Goal: Task Accomplishment & Management: Manage account settings

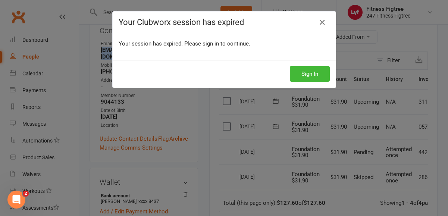
scroll to position [0, 2]
click at [323, 20] on icon at bounding box center [322, 22] width 9 height 9
click at [313, 81] on button "Sign In" at bounding box center [310, 74] width 40 height 16
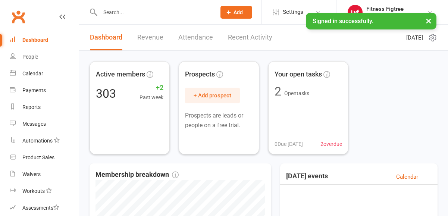
click at [145, 10] on input "text" at bounding box center [154, 12] width 113 height 10
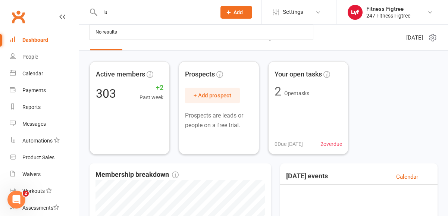
type input "l"
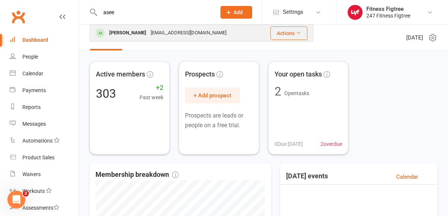
type input "asee"
click at [127, 38] on div "[PERSON_NAME]" at bounding box center [127, 33] width 41 height 11
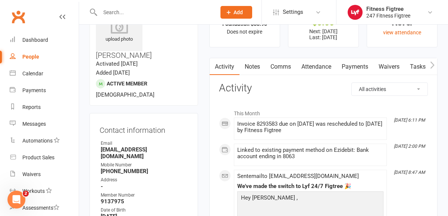
scroll to position [25, 0]
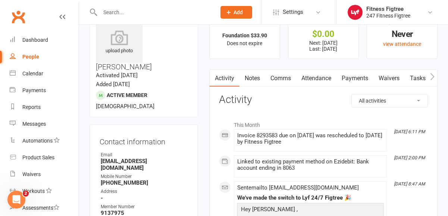
click at [359, 79] on link "Payments" at bounding box center [355, 78] width 37 height 17
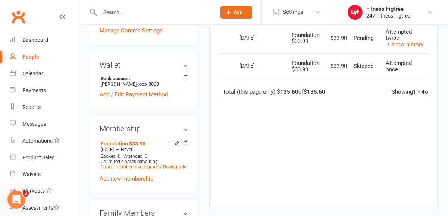
scroll to position [262, 0]
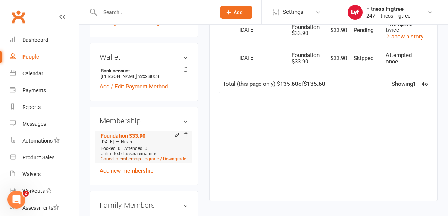
click at [128, 156] on link "Cancel membership" at bounding box center [121, 158] width 40 height 5
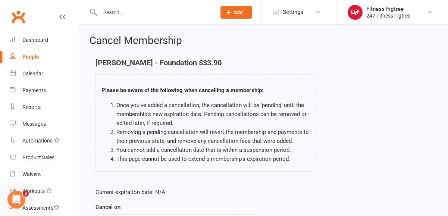
scroll to position [115, 0]
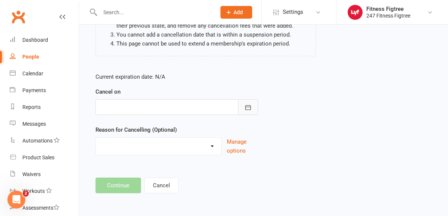
click at [245, 111] on icon "button" at bounding box center [248, 107] width 7 height 7
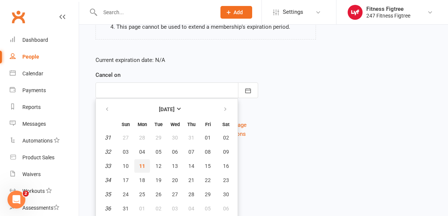
click at [142, 167] on span "11" at bounding box center [142, 166] width 6 height 6
type input "[DATE]"
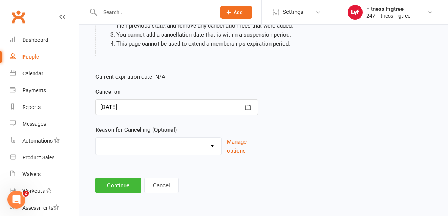
click at [201, 145] on select "Holiday Injury Stripe Migration The Great Migration Other reason" at bounding box center [158, 145] width 125 height 15
click at [237, 145] on button "Manage options" at bounding box center [242, 146] width 31 height 18
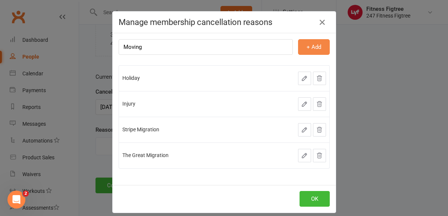
type input "Moving"
click at [317, 43] on button "+ Add" at bounding box center [314, 47] width 32 height 16
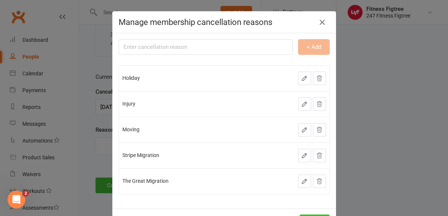
scroll to position [32, 0]
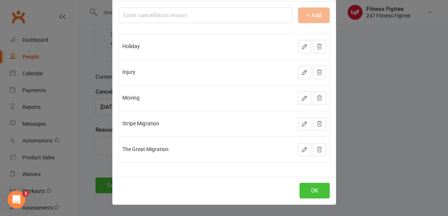
click at [318, 192] on button "OK" at bounding box center [315, 191] width 30 height 16
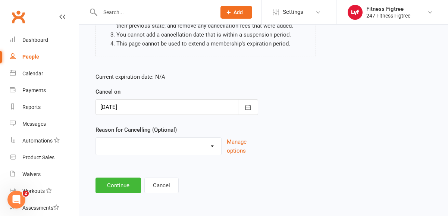
click at [214, 148] on select "Holiday Injury Moving Stripe Migration The Great Migration Other reason" at bounding box center [158, 145] width 125 height 15
select select "2"
click at [130, 190] on button "Continue" at bounding box center [119, 186] width 46 height 16
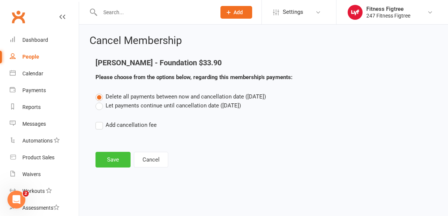
click at [105, 156] on button "Save" at bounding box center [113, 160] width 35 height 16
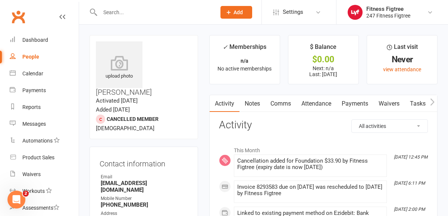
click at [353, 102] on link "Payments" at bounding box center [355, 103] width 37 height 17
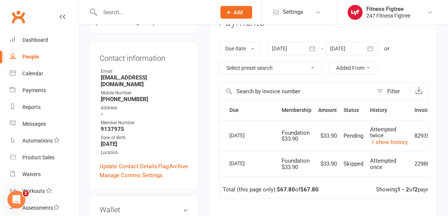
scroll to position [85, 0]
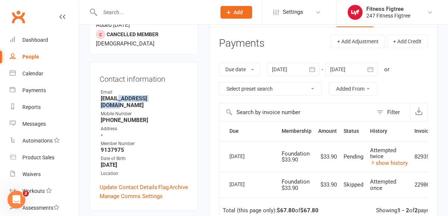
drag, startPoint x: 162, startPoint y: 77, endPoint x: 116, endPoint y: 76, distance: 46.3
click at [116, 95] on strong "[EMAIL_ADDRESS][DOMAIN_NAME]" at bounding box center [144, 101] width 87 height 13
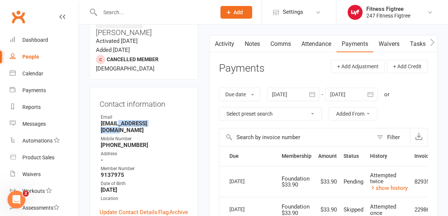
scroll to position [61, 0]
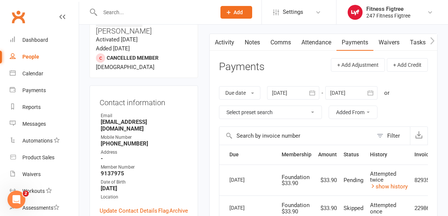
click at [117, 96] on h3 "Contact information" at bounding box center [144, 101] width 88 height 11
click at [281, 41] on link "Comms" at bounding box center [280, 42] width 31 height 17
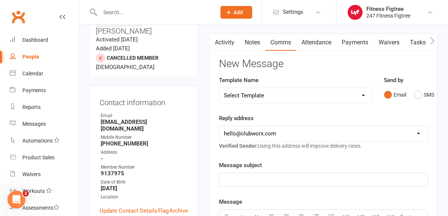
click at [277, 186] on div "﻿" at bounding box center [324, 179] width 208 height 13
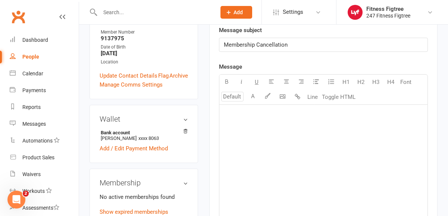
scroll to position [209, 0]
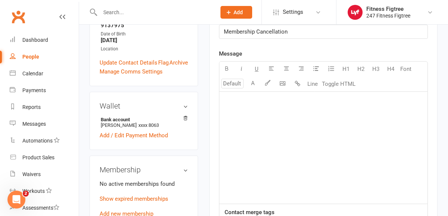
click at [257, 119] on div "﻿" at bounding box center [324, 148] width 208 height 112
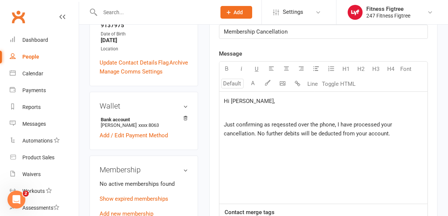
click at [287, 127] on span "Just confirming as reqessted over the phone, I have processed your cancellation…" at bounding box center [309, 129] width 170 height 16
click at [357, 139] on div "Hi [PERSON_NAME], ﻿ Just confirming as reqested over the phone, I have processe…" at bounding box center [324, 148] width 208 height 112
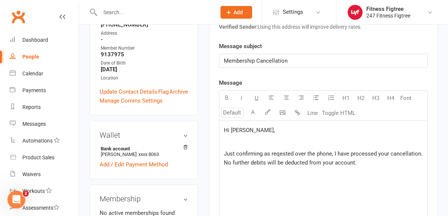
scroll to position [249, 0]
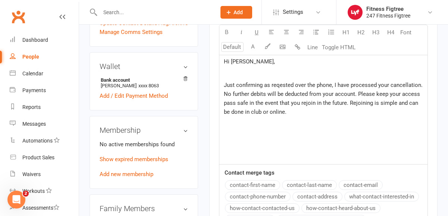
click at [282, 87] on span "Just confirming as reqested over the phone, I have processed your cancellation.…" at bounding box center [324, 99] width 200 height 34
click at [351, 118] on div "Hi [PERSON_NAME], ﻿ Just confirming as requested over the phone, I have process…" at bounding box center [324, 108] width 208 height 112
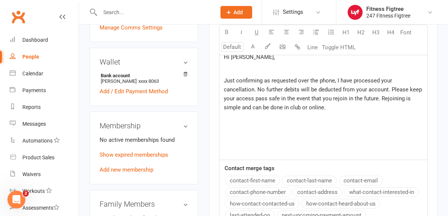
scroll to position [255, 0]
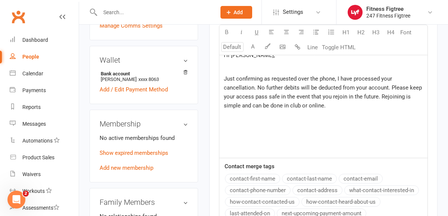
click at [346, 109] on p "Just confirming as requested over the phone, I have processed your cancellation…" at bounding box center [323, 92] width 199 height 36
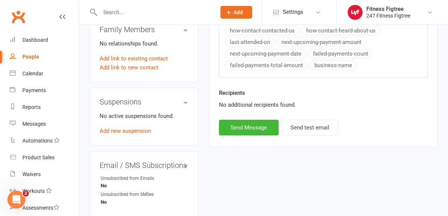
scroll to position [481, 0]
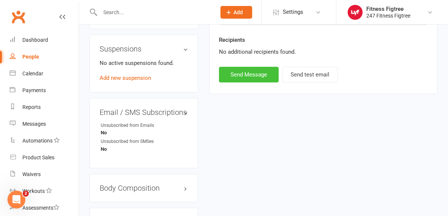
click at [231, 70] on button "Send Message" at bounding box center [249, 75] width 60 height 16
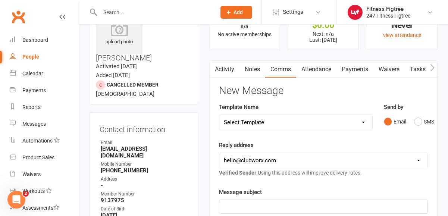
scroll to position [34, 0]
click at [273, 67] on link "Comms" at bounding box center [280, 69] width 31 height 17
click at [225, 74] on link "Activity" at bounding box center [225, 69] width 30 height 17
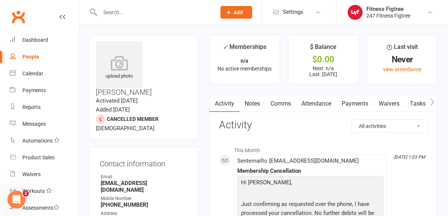
click at [163, 19] on div at bounding box center [150, 12] width 121 height 24
click at [167, 12] on input "text" at bounding box center [154, 12] width 113 height 10
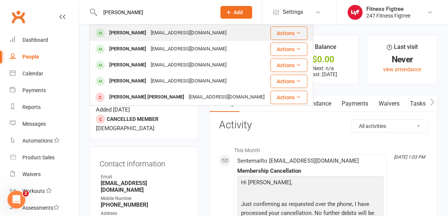
type input "[PERSON_NAME]"
click at [121, 31] on div "[PERSON_NAME]" at bounding box center [127, 33] width 41 height 11
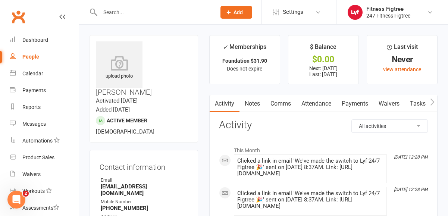
click at [357, 103] on link "Payments" at bounding box center [355, 103] width 37 height 17
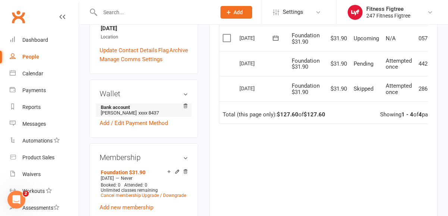
scroll to position [226, 0]
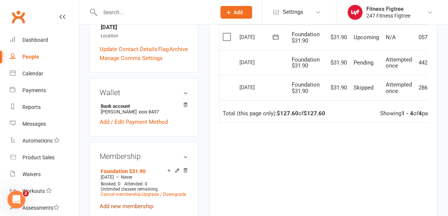
click at [114, 203] on link "Add new membership" at bounding box center [127, 206] width 54 height 7
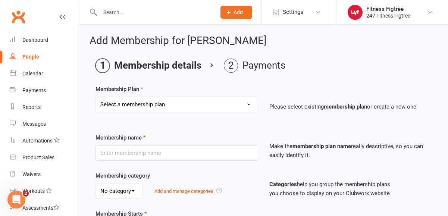
click at [230, 112] on div "Select a membership plan Create new Membership Plan Youth $33.90 Youth $29.90 F…" at bounding box center [177, 105] width 163 height 16
click at [227, 105] on select "Select a membership plan Create new Membership Plan Youth $33.90 Youth $29.90 F…" at bounding box center [177, 104] width 162 height 15
select select "0"
click at [135, 156] on input "text" at bounding box center [177, 153] width 163 height 16
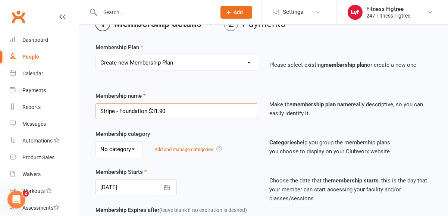
type input "Stripe - Foundation $31.90"
click at [114, 154] on select "No category Foundation General Stripe Trial" at bounding box center [119, 149] width 46 height 15
select select "2"
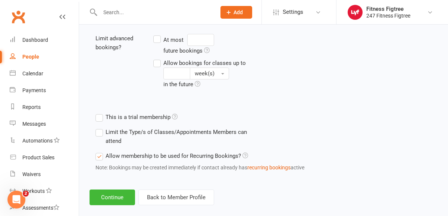
scroll to position [315, 0]
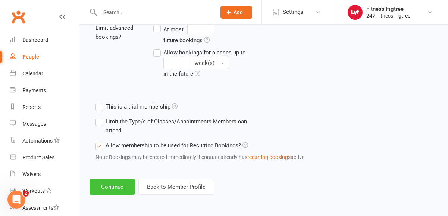
click at [116, 183] on button "Continue" at bounding box center [113, 187] width 46 height 16
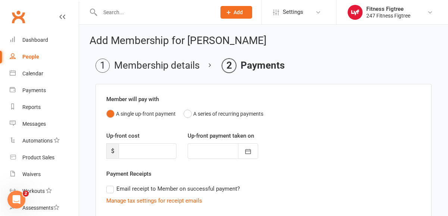
scroll to position [0, 0]
click at [206, 115] on button "A series of recurring payments" at bounding box center [224, 114] width 80 height 14
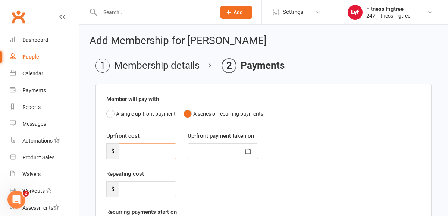
click at [155, 148] on input "number" at bounding box center [148, 151] width 58 height 16
type input "0"
click at [135, 184] on input "number" at bounding box center [148, 189] width 58 height 16
type input "0"
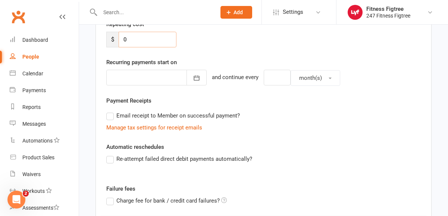
scroll to position [237, 0]
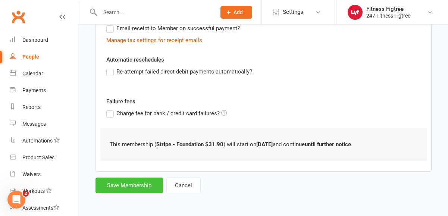
click at [113, 189] on button "Save Membership" at bounding box center [130, 186] width 68 height 16
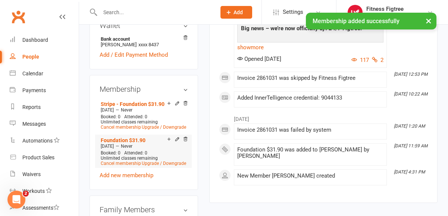
scroll to position [298, 0]
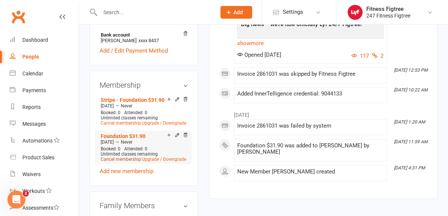
click at [116, 157] on link "Cancel membership" at bounding box center [121, 159] width 40 height 5
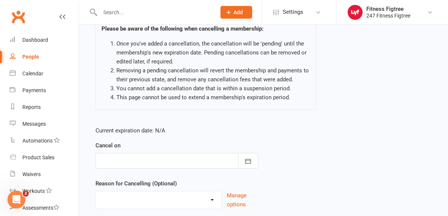
scroll to position [115, 0]
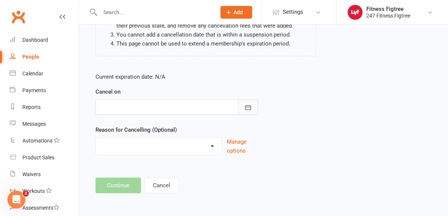
click at [253, 106] on button "button" at bounding box center [248, 107] width 20 height 16
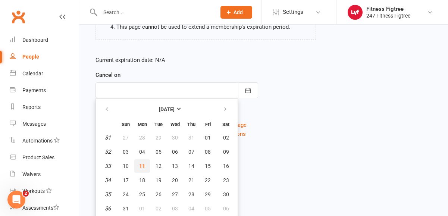
click at [142, 165] on span "11" at bounding box center [142, 166] width 6 height 6
type input "[DATE]"
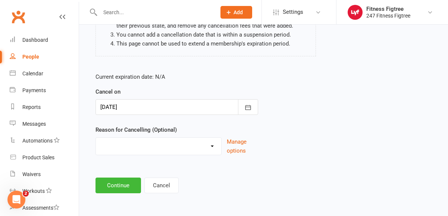
click at [210, 145] on select "Holiday Injury Moving Stripe Migration The Great Migration Other reason" at bounding box center [158, 145] width 125 height 15
select select "3"
click at [118, 177] on main "[PERSON_NAME] - Foundation $31.90 Please be aware of the following when cancell…" at bounding box center [264, 68] width 348 height 250
click at [109, 184] on button "Continue" at bounding box center [119, 186] width 46 height 16
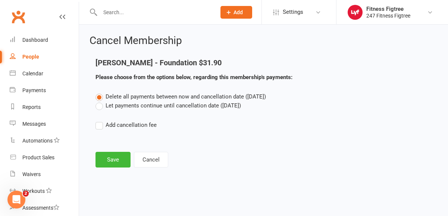
scroll to position [0, 0]
click at [112, 159] on button "Save" at bounding box center [113, 160] width 35 height 16
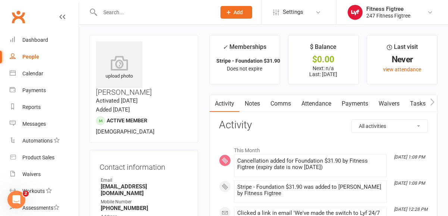
click at [356, 99] on link "Payments" at bounding box center [355, 103] width 37 height 17
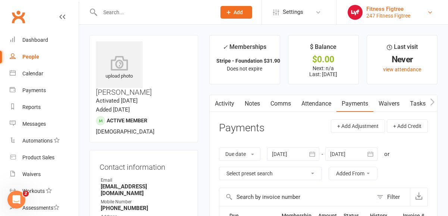
click at [424, 13] on link "Fitness Figtree 247 Fitness Figtree" at bounding box center [392, 12] width 89 height 15
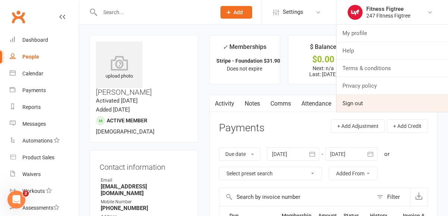
click at [413, 107] on link "Sign out" at bounding box center [393, 103] width 112 height 17
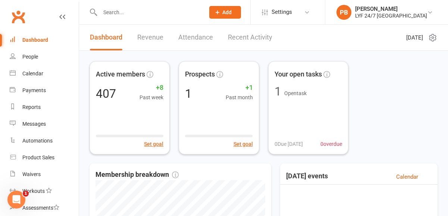
click at [118, 15] on input "text" at bounding box center [149, 12] width 102 height 10
paste input "inickolls@gmail.com"
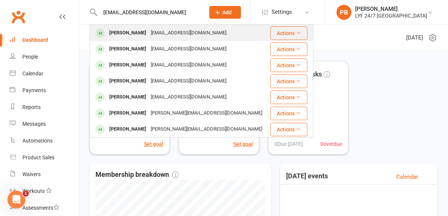
type input "inickolls@gmail.com"
click at [114, 36] on div "Ian Nickolls" at bounding box center [127, 33] width 41 height 11
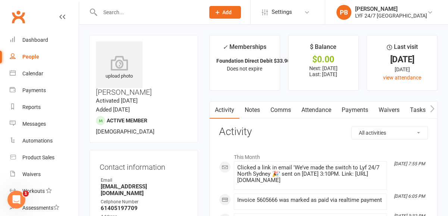
click at [351, 109] on link "Payments" at bounding box center [355, 110] width 37 height 17
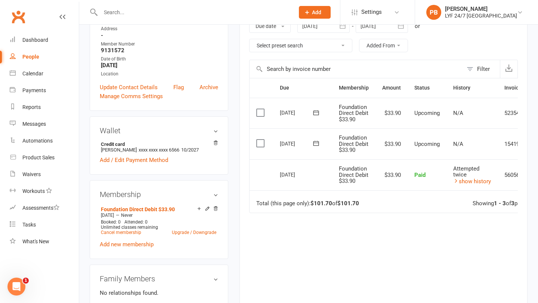
scroll to position [172, 0]
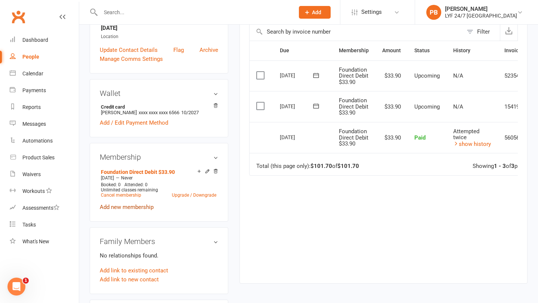
click at [125, 204] on link "Add new membership" at bounding box center [127, 207] width 54 height 7
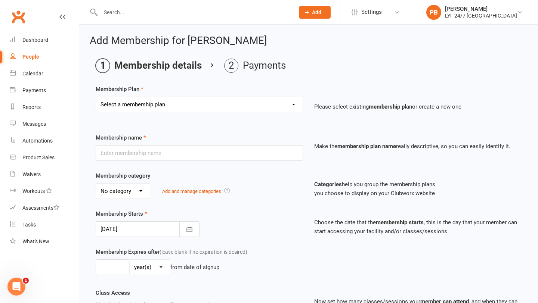
click at [240, 103] on select "Select a membership plan Create new Membership Plan Foundation Direct Debit $41…" at bounding box center [199, 104] width 206 height 15
select select "20"
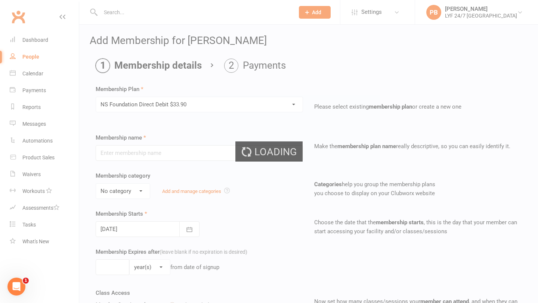
type input "NS Foundation Direct Debit $33.90"
select select "3"
type input "0"
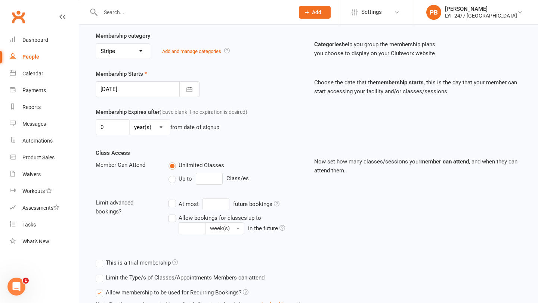
scroll to position [200, 0]
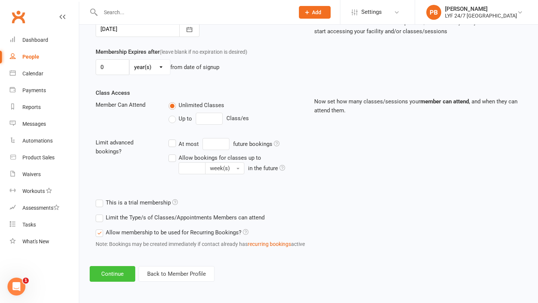
click at [104, 216] on button "Continue" at bounding box center [113, 274] width 46 height 16
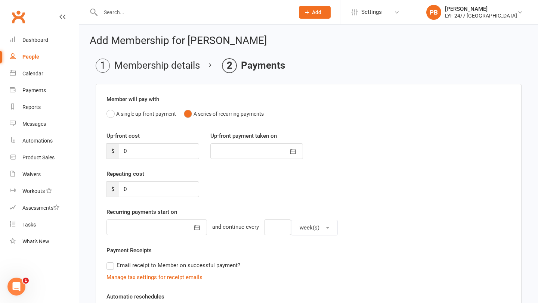
scroll to position [150, 0]
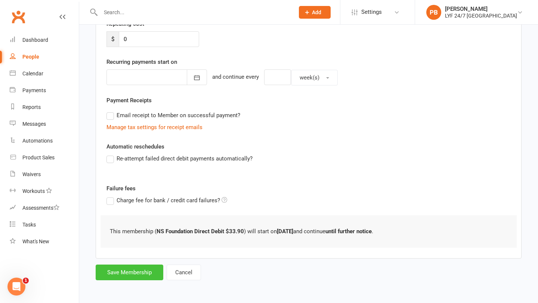
click at [106, 216] on button "Save Membership" at bounding box center [130, 273] width 68 height 16
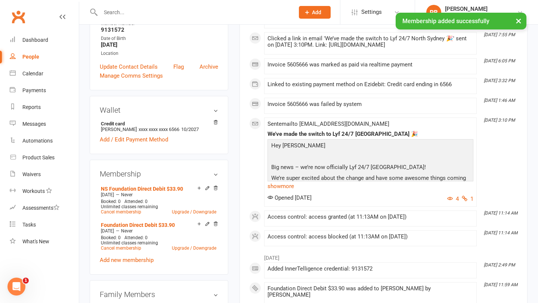
scroll to position [184, 0]
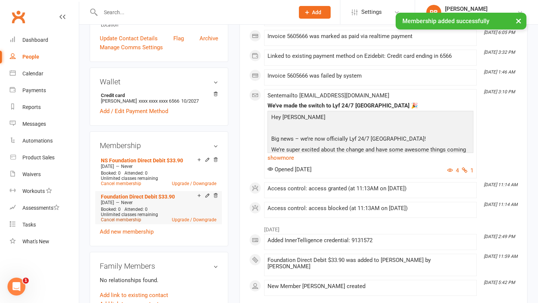
click at [114, 216] on link "Cancel membership" at bounding box center [121, 219] width 40 height 5
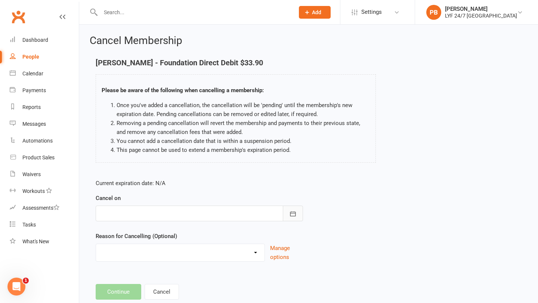
click at [287, 215] on button "button" at bounding box center [293, 214] width 20 height 16
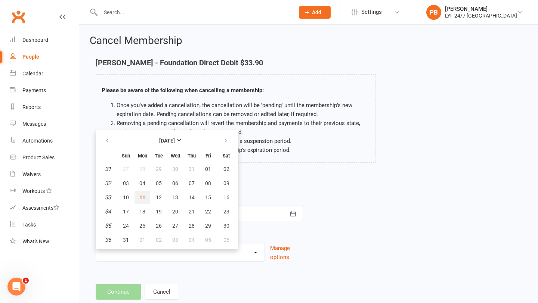
click at [142, 197] on span "11" at bounding box center [142, 198] width 6 height 6
type input "[DATE]"
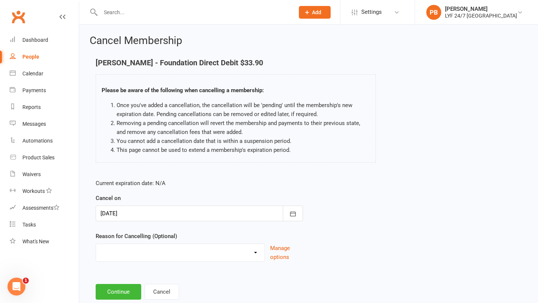
click at [252, 216] on div "Holiday Injury Moved Stripe Migration Time Other reason" at bounding box center [180, 253] width 169 height 18
click at [259, 216] on select "Holiday Injury Moved Stripe Migration Time Other reason" at bounding box center [180, 251] width 168 height 15
select select "3"
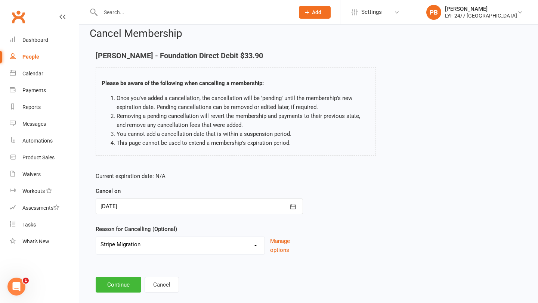
scroll to position [19, 0]
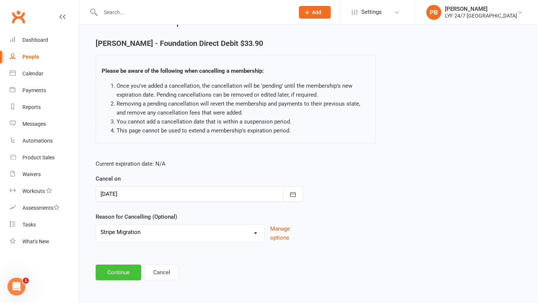
click at [111, 216] on button "Continue" at bounding box center [119, 273] width 46 height 16
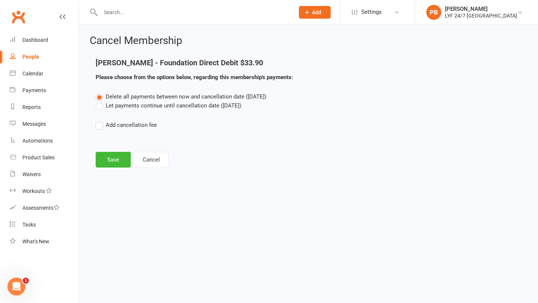
scroll to position [0, 0]
click at [109, 157] on button "Save" at bounding box center [113, 160] width 35 height 16
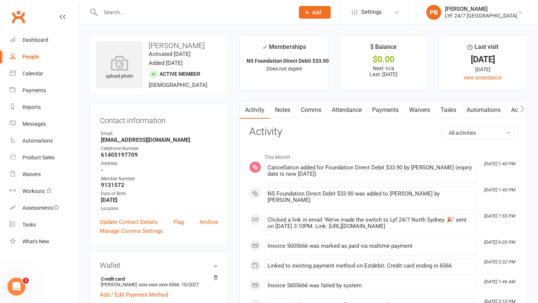
click at [152, 13] on input "text" at bounding box center [193, 12] width 191 height 10
paste input "Joris Crepaldi"
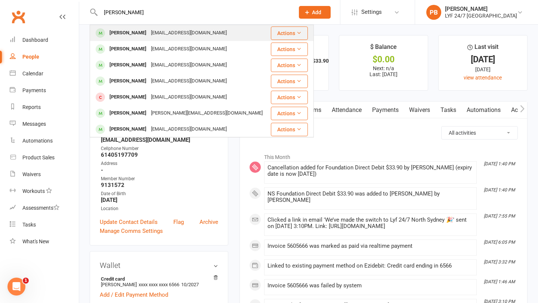
type input "Joris Crepaldi"
click at [125, 36] on div "Joris Crepaldi" at bounding box center [127, 33] width 41 height 11
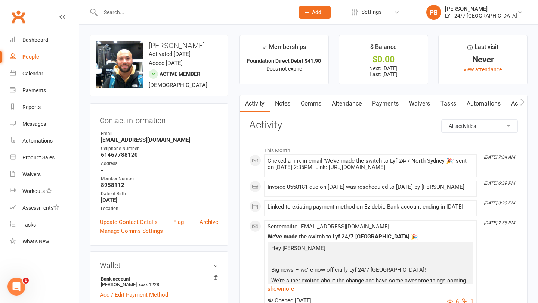
click at [385, 109] on link "Payments" at bounding box center [385, 103] width 37 height 17
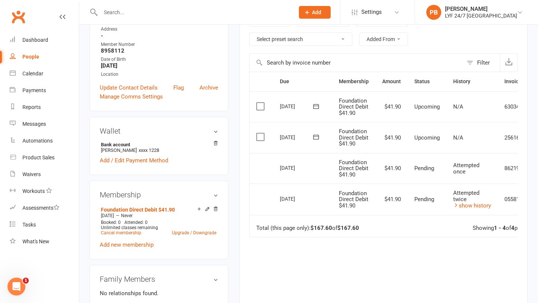
scroll to position [207, 0]
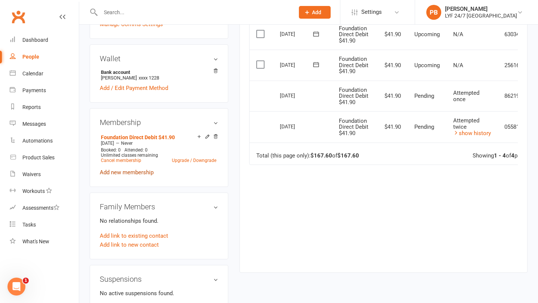
click at [132, 171] on link "Add new membership" at bounding box center [127, 172] width 54 height 7
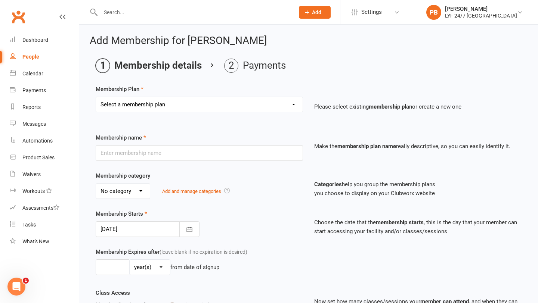
click at [256, 105] on select "Select a membership plan Create new Membership Plan Foundation Direct Debit $41…" at bounding box center [199, 104] width 206 height 15
select select "24"
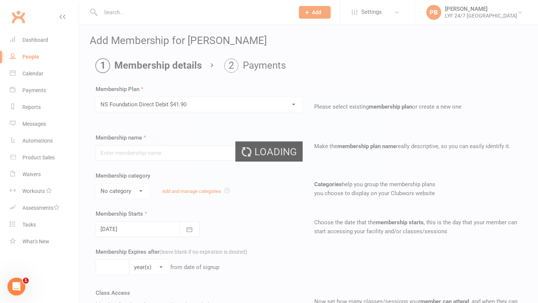
type input "NS Foundation Direct Debit $41.90"
select select "3"
type input "0"
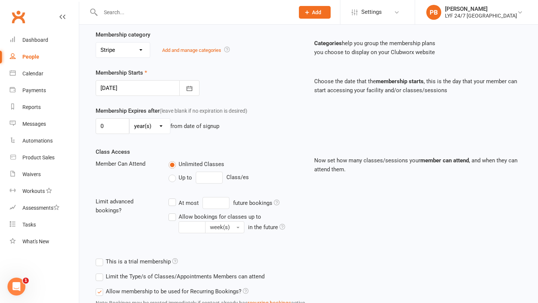
scroll to position [200, 0]
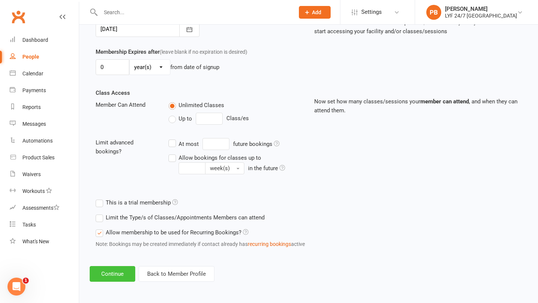
click at [111, 216] on button "Continue" at bounding box center [113, 274] width 46 height 16
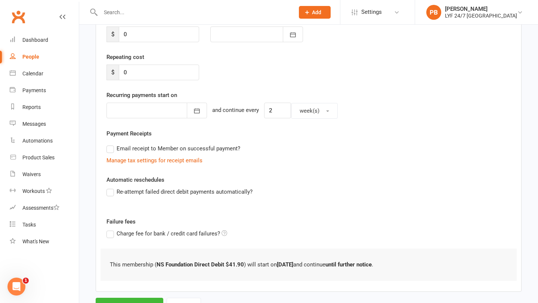
scroll to position [150, 0]
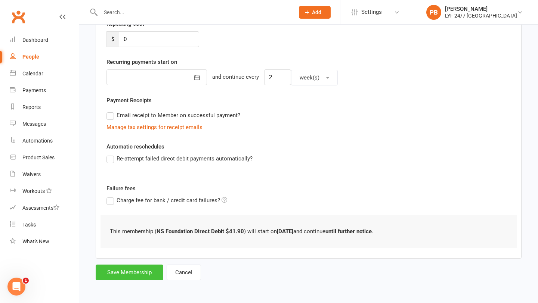
click at [125, 216] on button "Save Membership" at bounding box center [130, 273] width 68 height 16
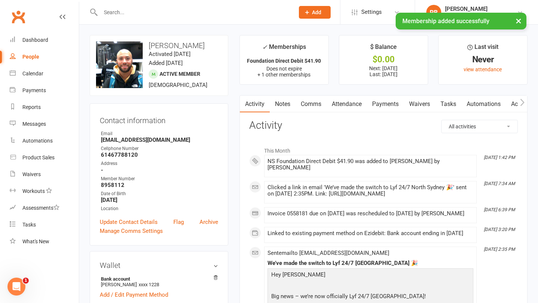
click at [394, 101] on link "Payments" at bounding box center [385, 104] width 37 height 17
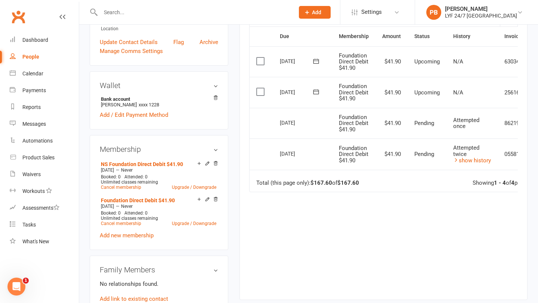
scroll to position [176, 0]
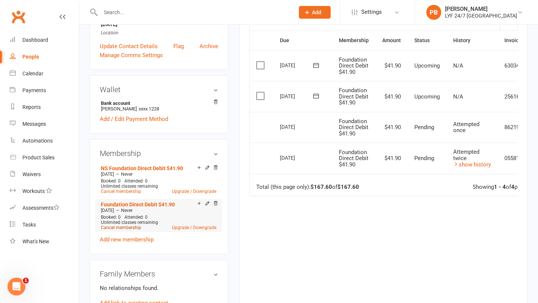
click at [118, 216] on link "Cancel membership" at bounding box center [121, 227] width 40 height 5
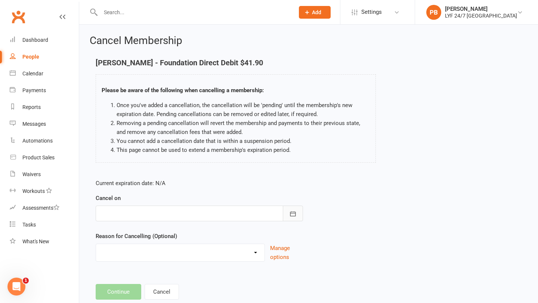
click at [291, 216] on icon "button" at bounding box center [293, 213] width 6 height 5
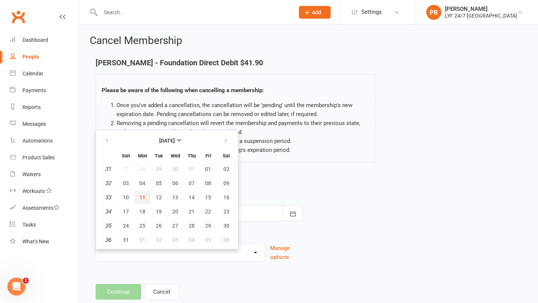
click at [143, 198] on span "11" at bounding box center [142, 198] width 6 height 6
type input "[DATE]"
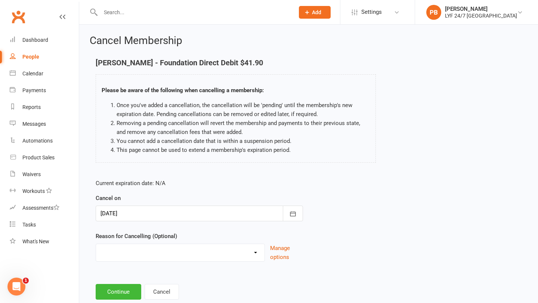
click at [246, 216] on select "Holiday Injury Moved Stripe Migration Time Other reason" at bounding box center [180, 251] width 168 height 15
select select "3"
click at [128, 216] on button "Continue" at bounding box center [119, 292] width 46 height 16
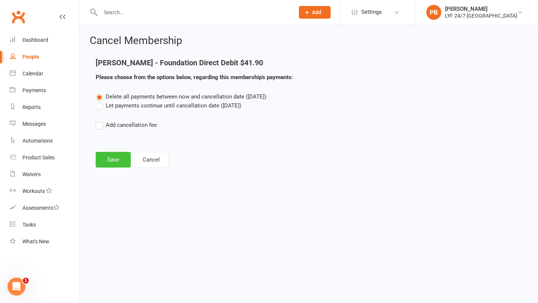
click at [111, 159] on button "Save" at bounding box center [113, 160] width 35 height 16
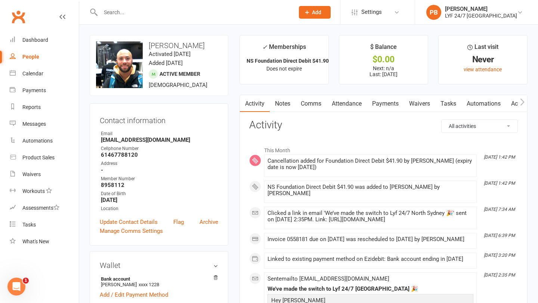
click at [145, 10] on input "text" at bounding box center [193, 12] width 191 height 10
paste input "Noel West"
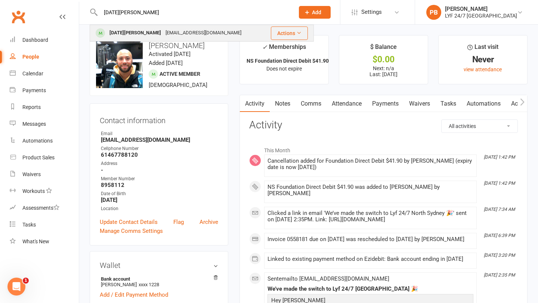
type input "Noel West"
click at [188, 35] on div "grassynoelwest@gmail.com" at bounding box center [203, 33] width 80 height 11
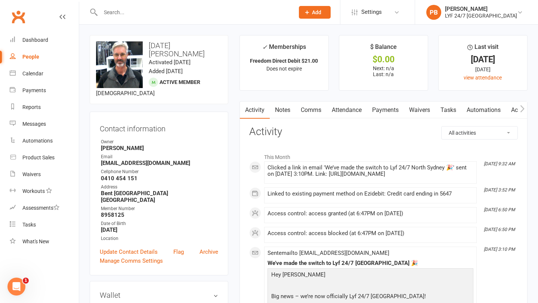
click at [387, 109] on link "Payments" at bounding box center [385, 110] width 37 height 17
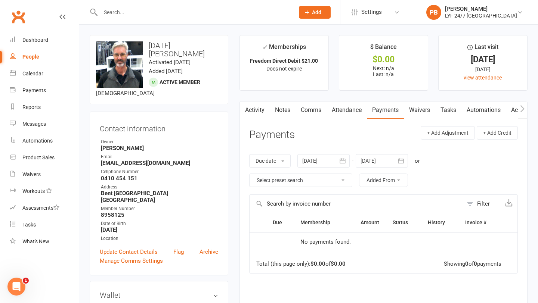
click at [385, 111] on link "Payments" at bounding box center [385, 110] width 37 height 17
click at [335, 158] on div at bounding box center [323, 160] width 52 height 13
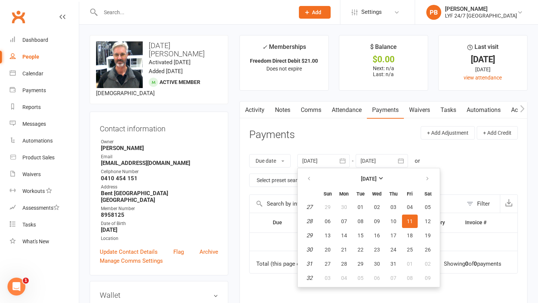
click at [360, 141] on header "Payments + Add Adjustment + Add Credit" at bounding box center [383, 136] width 268 height 21
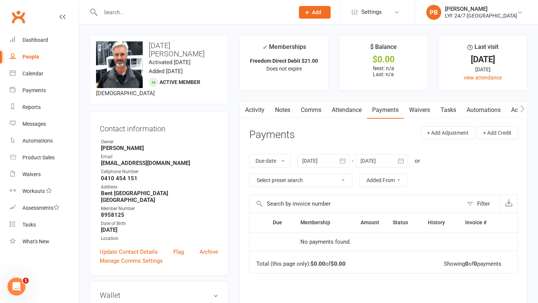
click at [171, 10] on input "text" at bounding box center [193, 12] width 191 height 10
paste input "Sam Pearson"
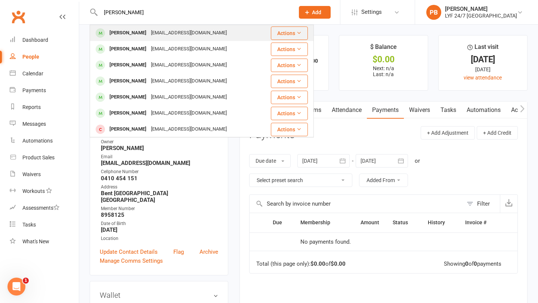
type input "Sam Pearson"
click at [127, 33] on div "Sam Pearson" at bounding box center [127, 33] width 41 height 11
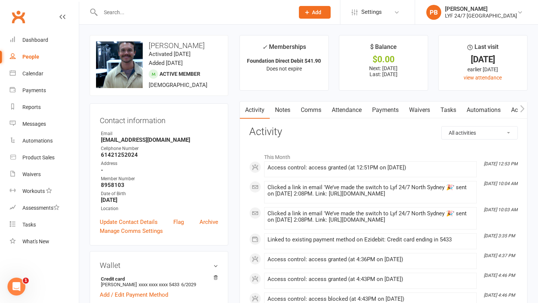
click at [426, 111] on link "Waivers" at bounding box center [419, 110] width 31 height 17
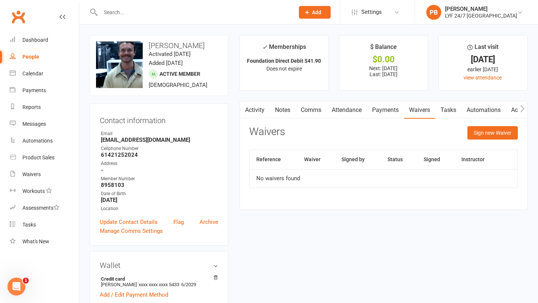
click at [390, 111] on link "Payments" at bounding box center [385, 110] width 37 height 17
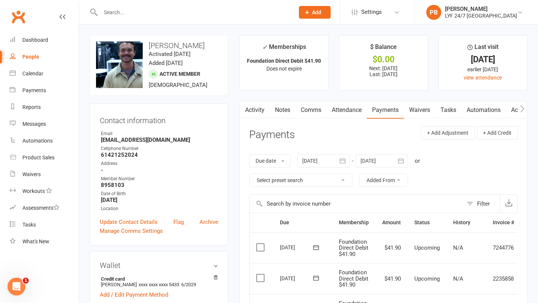
click at [384, 114] on link "Payments" at bounding box center [385, 110] width 37 height 17
click at [314, 111] on link "Comms" at bounding box center [310, 110] width 31 height 17
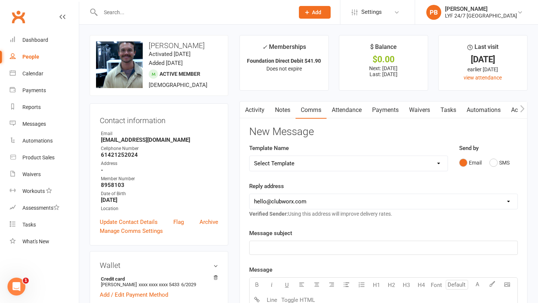
click at [389, 116] on link "Payments" at bounding box center [385, 110] width 37 height 17
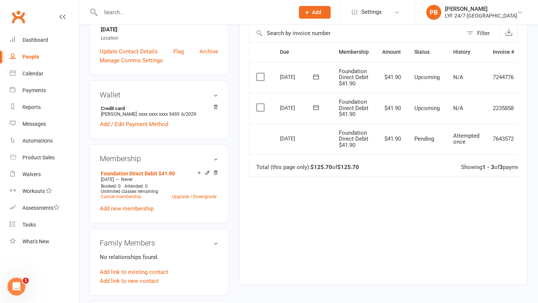
scroll to position [205, 0]
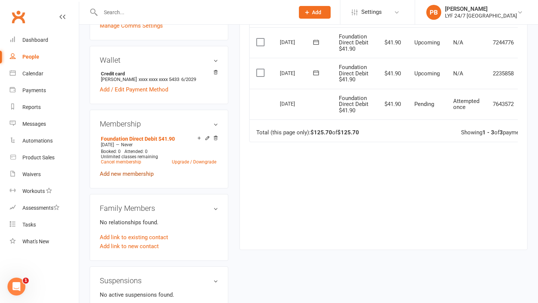
click at [134, 174] on link "Add new membership" at bounding box center [127, 174] width 54 height 7
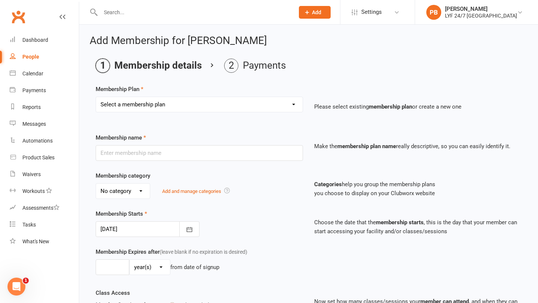
click at [183, 111] on select "Select a membership plan Create new Membership Plan Foundation Direct Debit $41…" at bounding box center [199, 104] width 206 height 15
select select "24"
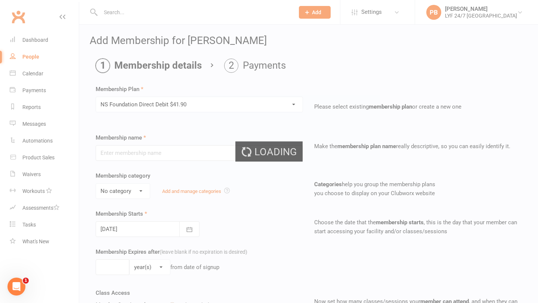
type input "NS Foundation Direct Debit $41.90"
select select "3"
type input "0"
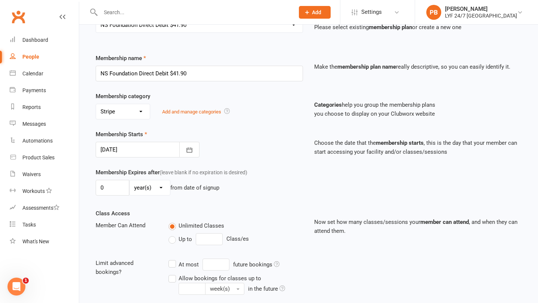
scroll to position [200, 0]
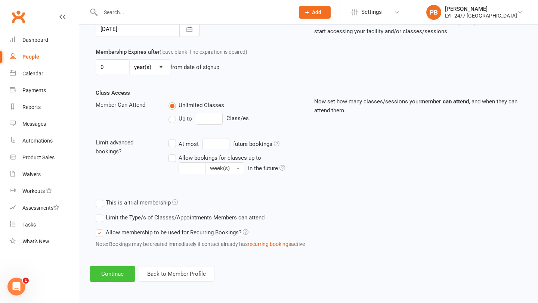
click at [115, 216] on button "Continue" at bounding box center [113, 274] width 46 height 16
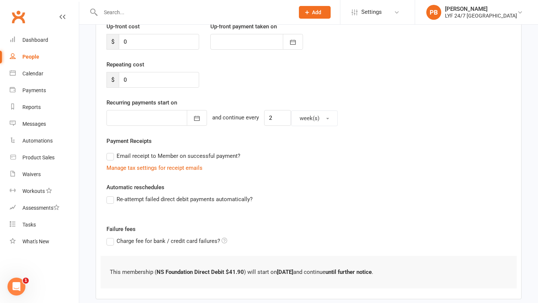
scroll to position [150, 0]
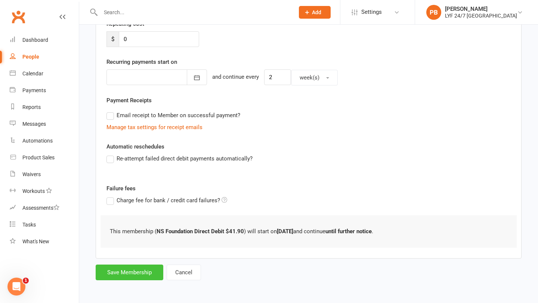
click at [133, 216] on button "Save Membership" at bounding box center [130, 273] width 68 height 16
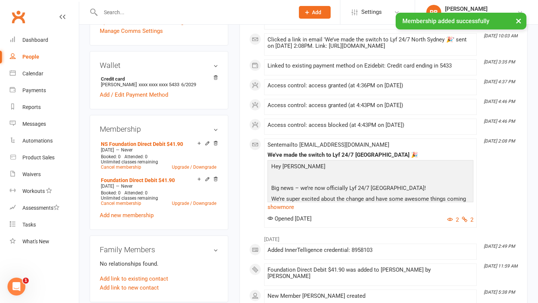
scroll to position [212, 0]
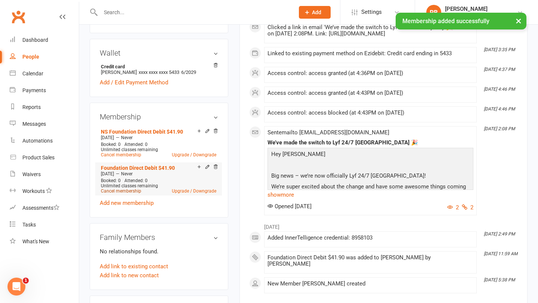
click at [116, 189] on link "Cancel membership" at bounding box center [121, 191] width 40 height 5
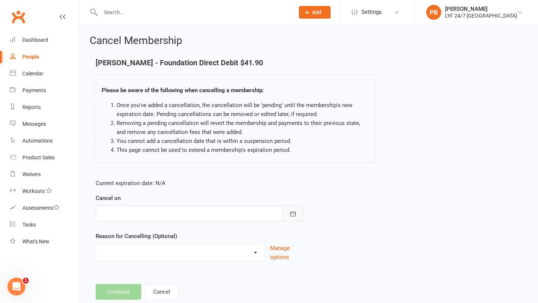
click at [293, 214] on icon "button" at bounding box center [292, 213] width 7 height 7
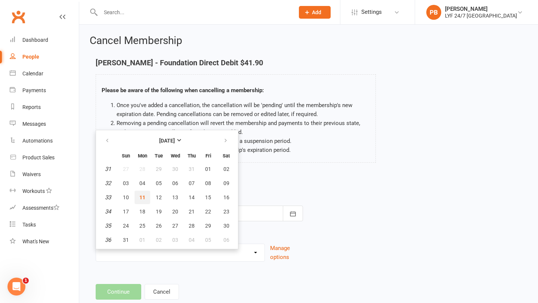
click at [136, 195] on button "11" at bounding box center [142, 197] width 16 height 13
type input "[DATE]"
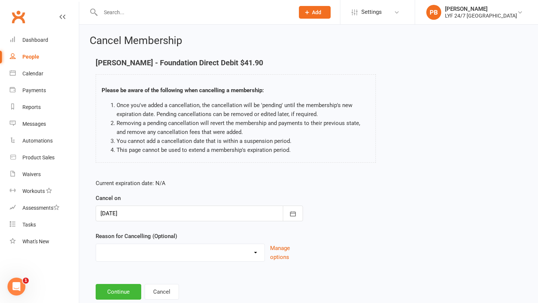
click at [230, 216] on select "Holiday Injury Moved Stripe Migration Time Other reason" at bounding box center [180, 251] width 168 height 15
select select "3"
click at [124, 216] on button "Continue" at bounding box center [119, 292] width 46 height 16
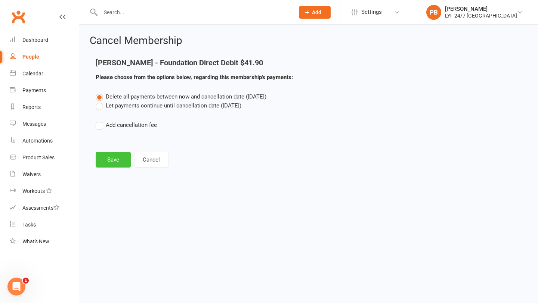
click at [108, 163] on button "Save" at bounding box center [113, 160] width 35 height 16
